Goal: Transaction & Acquisition: Purchase product/service

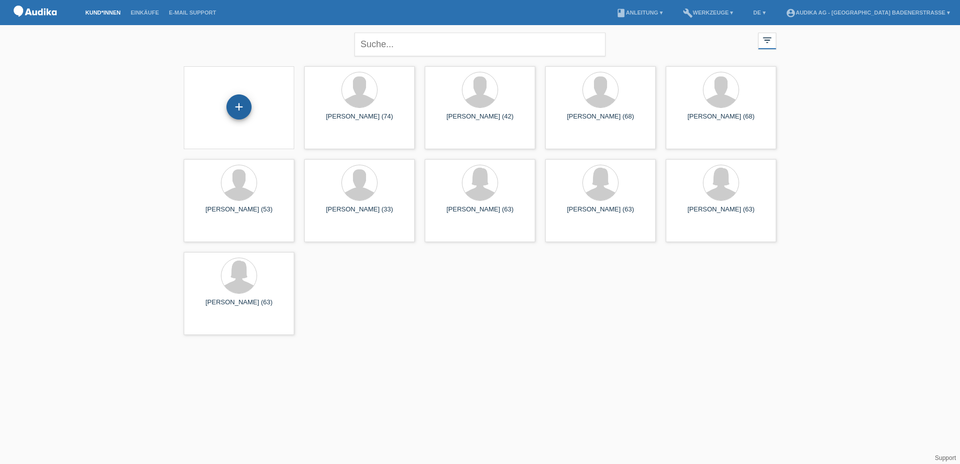
click at [245, 112] on div "+" at bounding box center [238, 106] width 25 height 25
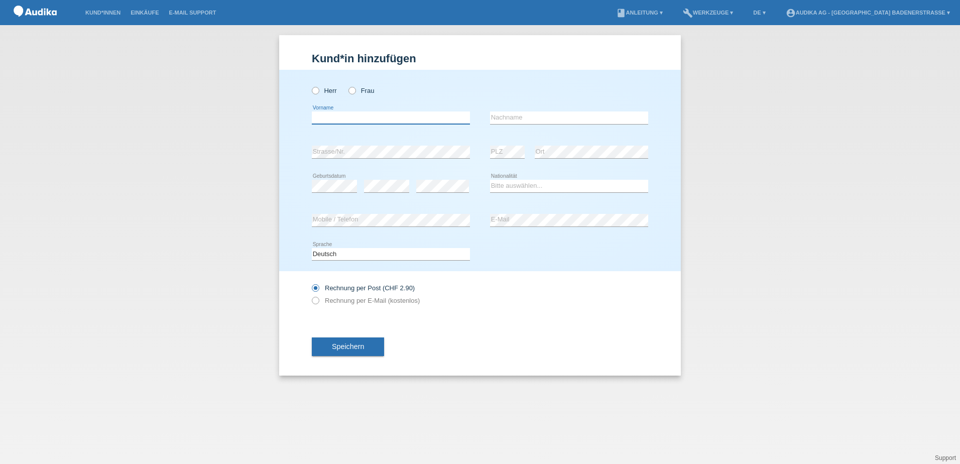
click at [347, 119] on input "text" at bounding box center [391, 117] width 158 height 13
type input "[PERSON_NAME]"
type input "Kunz"
click at [310, 85] on icon at bounding box center [310, 85] width 0 height 0
click at [317, 89] on input "Herr" at bounding box center [315, 90] width 7 height 7
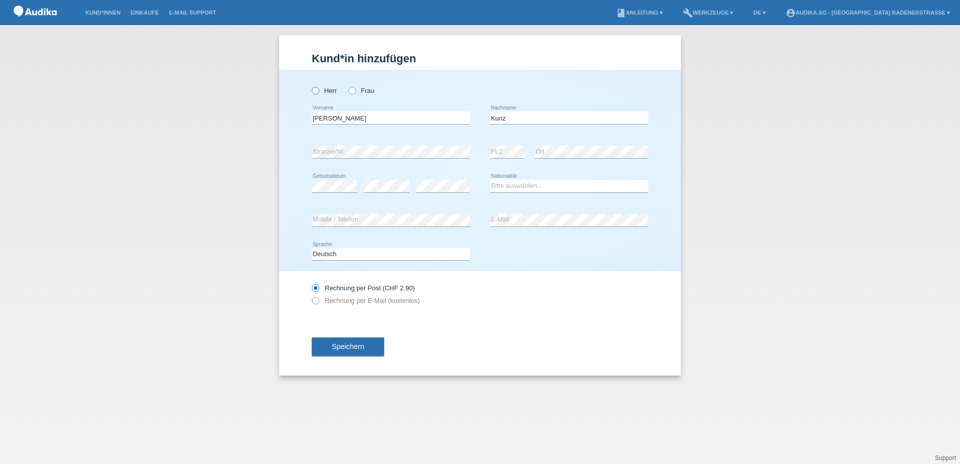
radio input "true"
click at [310, 188] on div "Herr Frau Bruno error Vorname" at bounding box center [480, 170] width 402 height 201
click at [544, 190] on select "Bitte auswählen... Schweiz Deutschland Liechtenstein Österreich ------------ Af…" at bounding box center [569, 186] width 158 height 12
select select "CH"
click at [490, 180] on select "Bitte auswählen... Schweiz Deutschland Liechtenstein Österreich ------------ Af…" at bounding box center [569, 186] width 158 height 12
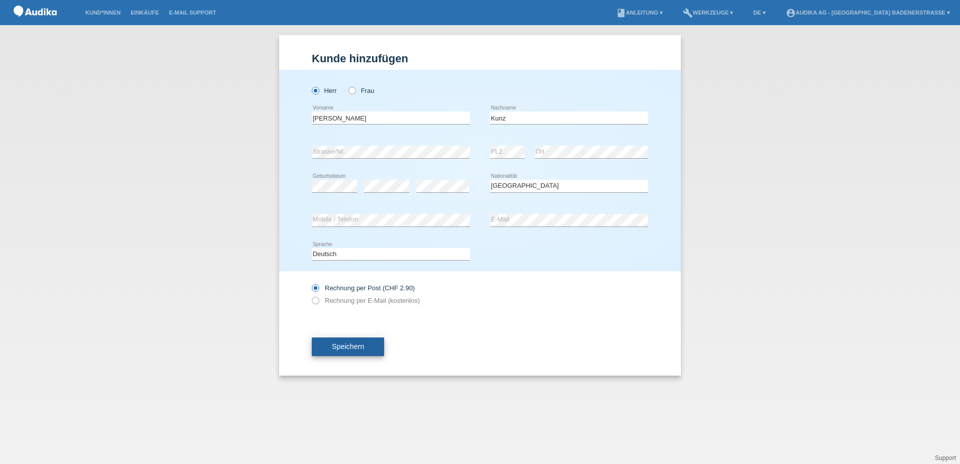
click at [366, 348] on button "Speichern" at bounding box center [348, 346] width 72 height 19
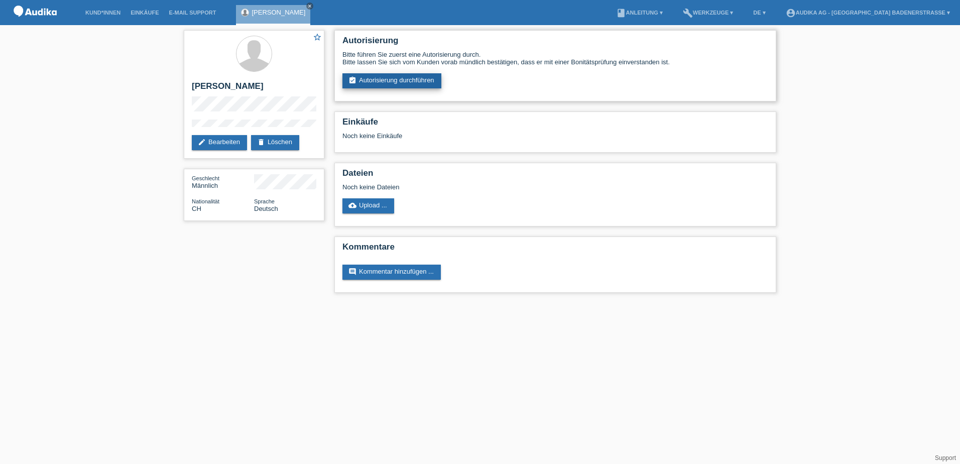
click at [395, 77] on link "assignment_turned_in Autorisierung durchführen" at bounding box center [391, 80] width 99 height 15
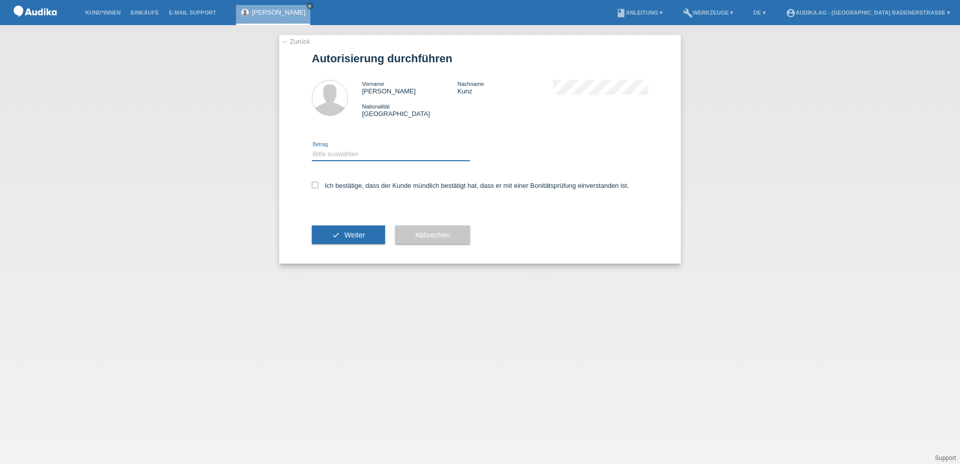
click at [353, 156] on select "Bitte auswählen CHF 1.00 - CHF 499.00 CHF 500.00 - CHF 1'999.00 CHF 2'000.00 - …" at bounding box center [391, 154] width 158 height 12
click at [398, 155] on select "Bitte auswählen CHF 1.00 - CHF 499.00 CHF 500.00 - CHF 1'999.00 CHF 2'000.00 - …" at bounding box center [391, 154] width 158 height 12
select select "3"
click at [312, 148] on select "Bitte auswählen CHF 1.00 - CHF 499.00 CHF 500.00 - CHF 1'999.00 CHF 2'000.00 - …" at bounding box center [391, 154] width 158 height 12
click at [317, 183] on icon at bounding box center [315, 185] width 7 height 7
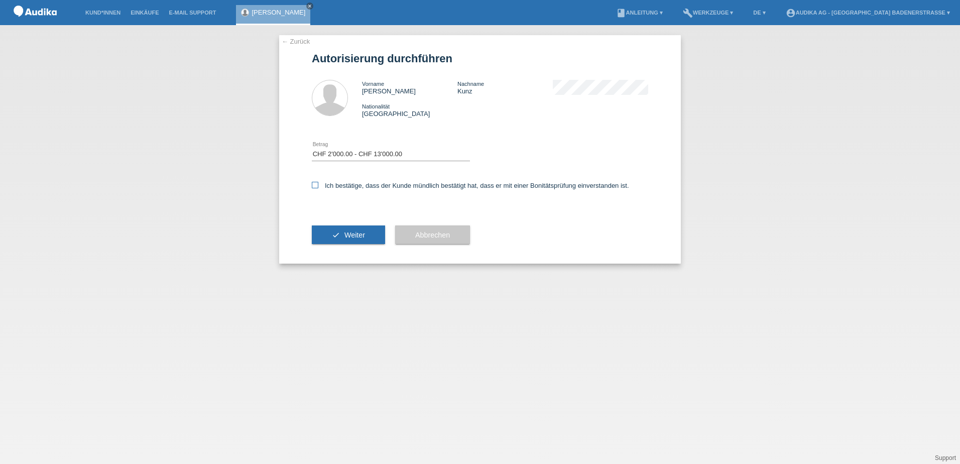
click at [317, 183] on input "Ich bestätige, dass der Kunde mündlich bestätigt hat, dass er mit einer Bonität…" at bounding box center [315, 185] width 7 height 7
checkbox input "true"
click at [350, 232] on span "Weiter" at bounding box center [354, 235] width 21 height 8
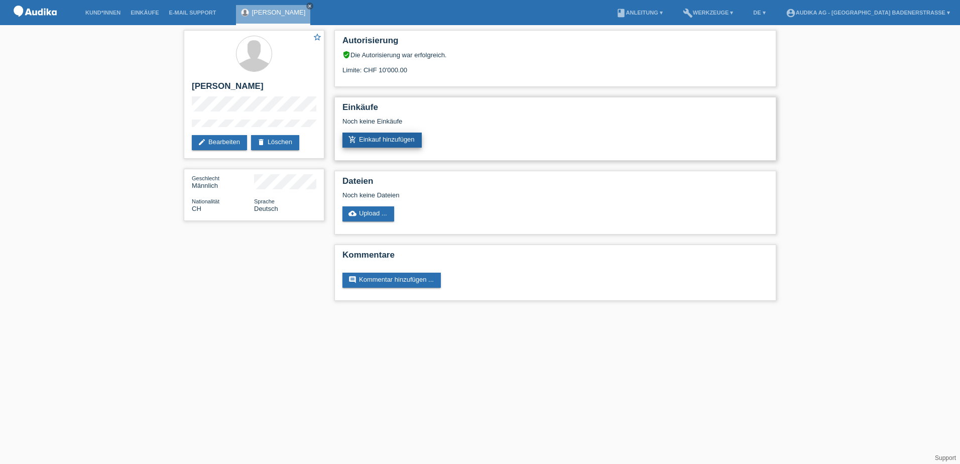
click at [388, 140] on link "add_shopping_cart Einkauf hinzufügen" at bounding box center [381, 140] width 79 height 15
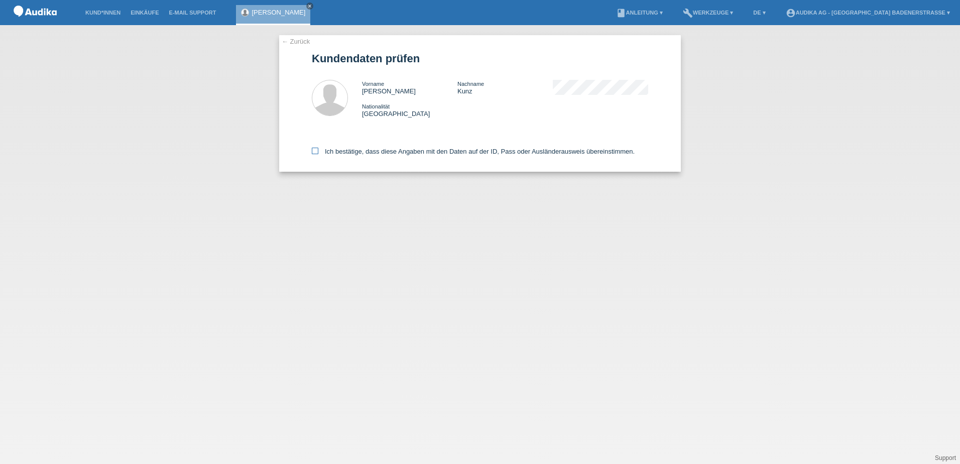
click at [317, 152] on icon at bounding box center [315, 151] width 7 height 7
click at [317, 152] on input "Ich bestätige, dass diese Angaben mit den Daten auf der ID, Pass oder Ausländer…" at bounding box center [315, 151] width 7 height 7
checkbox input "true"
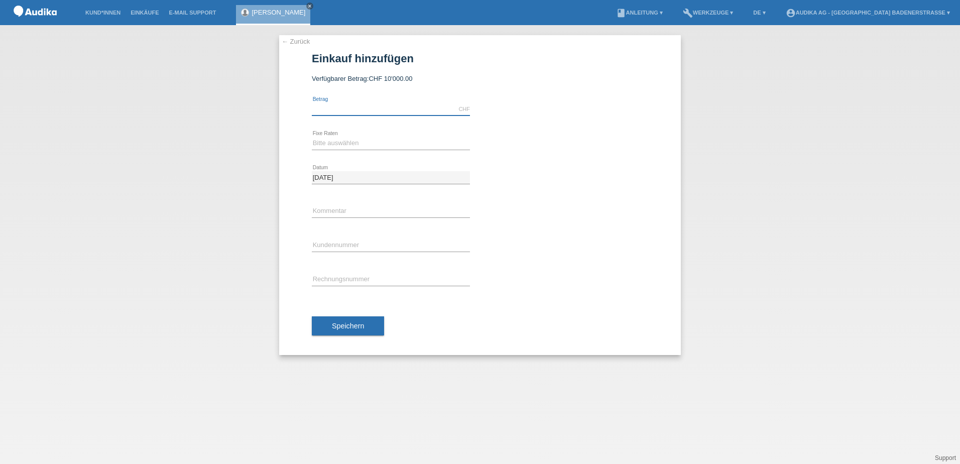
click at [338, 109] on input "text" at bounding box center [391, 109] width 158 height 13
type input "4039.00"
click at [339, 144] on select "Bitte auswählen 12 Raten 24 Raten" at bounding box center [391, 143] width 158 height 12
select select "177"
click at [312, 137] on select "Bitte auswählen 12 Raten 24 Raten" at bounding box center [391, 143] width 158 height 12
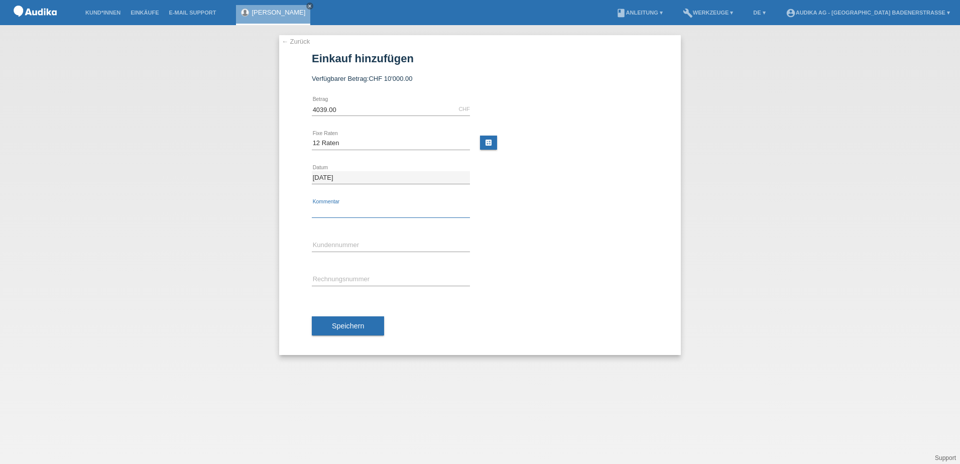
click at [339, 210] on input "text" at bounding box center [391, 211] width 158 height 13
type input "SOI"
click at [350, 282] on input "SOI" at bounding box center [391, 280] width 158 height 13
click at [348, 244] on input "C" at bounding box center [391, 246] width 158 height 13
drag, startPoint x: 322, startPoint y: 244, endPoint x: 312, endPoint y: 248, distance: 11.3
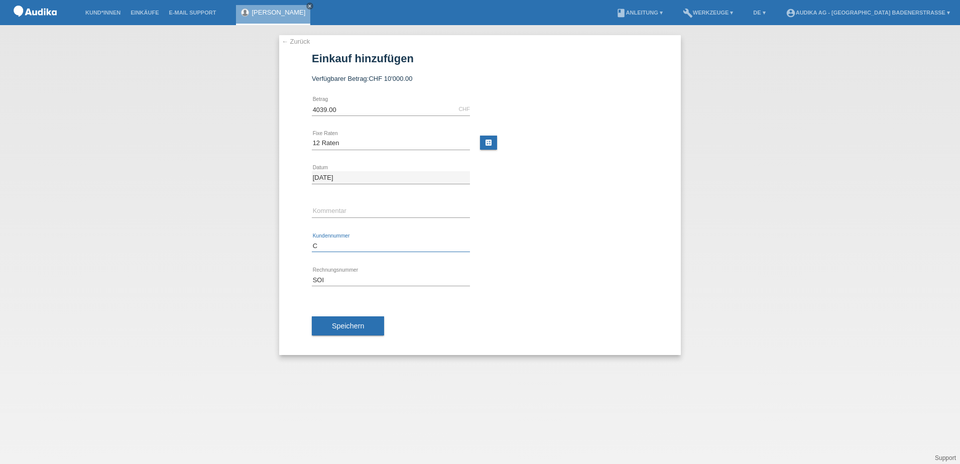
click at [311, 248] on div "← Zurück Einkauf hinzufügen Verfügbarer Betrag: CHF 10'000.00 4039.00 C" at bounding box center [480, 195] width 402 height 320
paste input "14768617"
type input "C14768617"
click at [367, 282] on input "SOI" at bounding box center [391, 280] width 158 height 13
drag, startPoint x: 339, startPoint y: 277, endPoint x: 309, endPoint y: 280, distance: 30.3
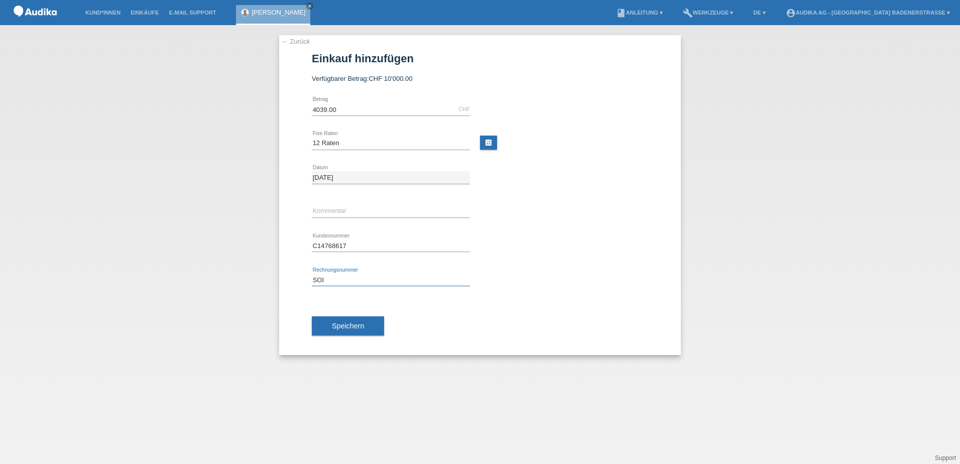
click at [309, 280] on div "← Zurück Einkauf hinzufügen Verfügbarer Betrag: CHF 10'000.00 4039.00 SOI" at bounding box center [480, 195] width 402 height 320
paste input "000347072"
type input "SOI000347072"
click at [372, 323] on button "Speichern" at bounding box center [348, 325] width 72 height 19
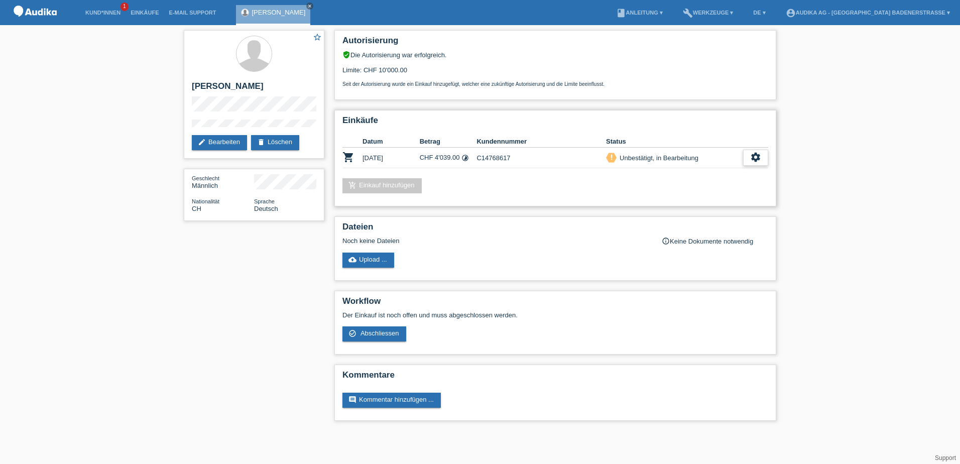
click at [758, 157] on icon "settings" at bounding box center [755, 157] width 11 height 11
click at [686, 204] on span "Abschliessen" at bounding box center [676, 203] width 42 height 12
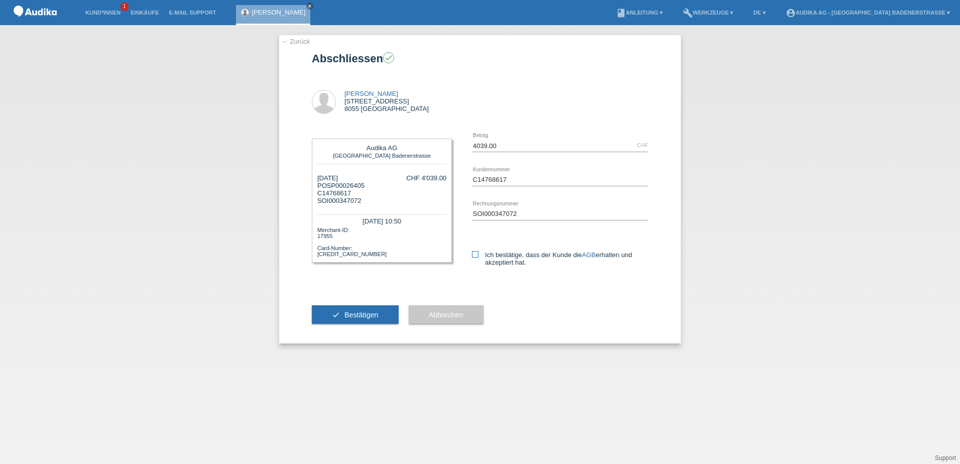
click at [479, 257] on label "Ich bestätige, dass der Kunde die AGB erhalten und akzeptiert hat." at bounding box center [560, 258] width 176 height 15
click at [479, 257] on input "Ich bestätige, dass der Kunde die AGB erhalten und akzeptiert hat." at bounding box center [475, 254] width 7 height 7
checkbox input "true"
click at [351, 315] on span "Bestätigen" at bounding box center [361, 315] width 34 height 8
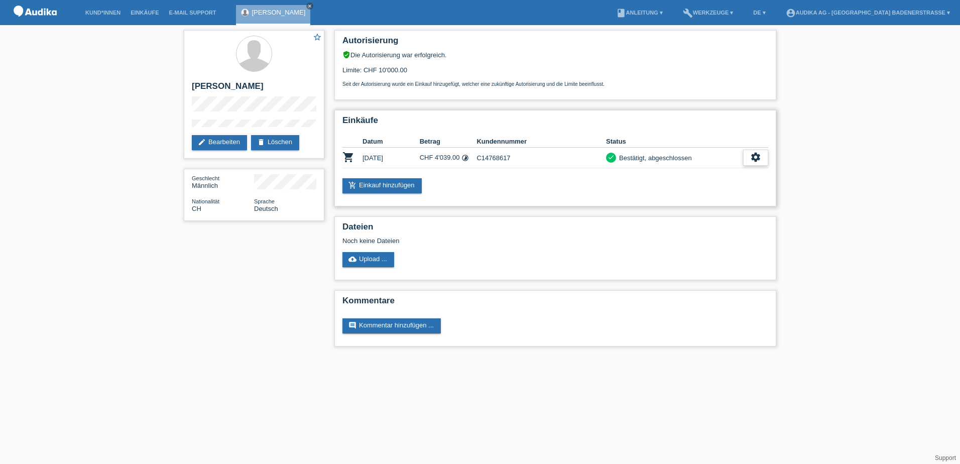
click at [757, 162] on icon "settings" at bounding box center [755, 157] width 11 height 11
click at [685, 189] on span "AGB herunterladen" at bounding box center [677, 188] width 59 height 12
